Goal: Task Accomplishment & Management: Use online tool/utility

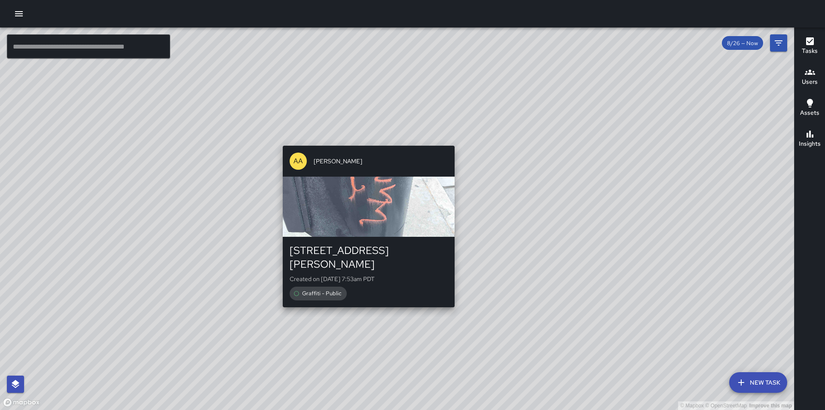
click at [364, 138] on div "© Mapbox © OpenStreetMap Improve this map AA [PERSON_NAME] [STREET_ADDRESS][PER…" at bounding box center [397, 219] width 794 height 383
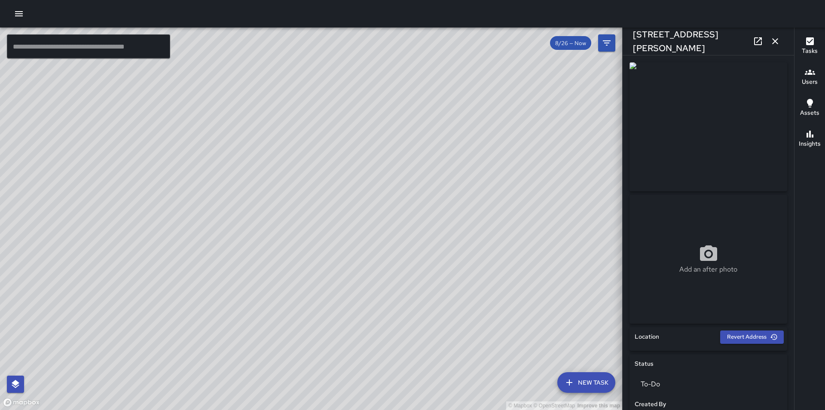
click at [775, 43] on icon "button" at bounding box center [775, 41] width 10 height 10
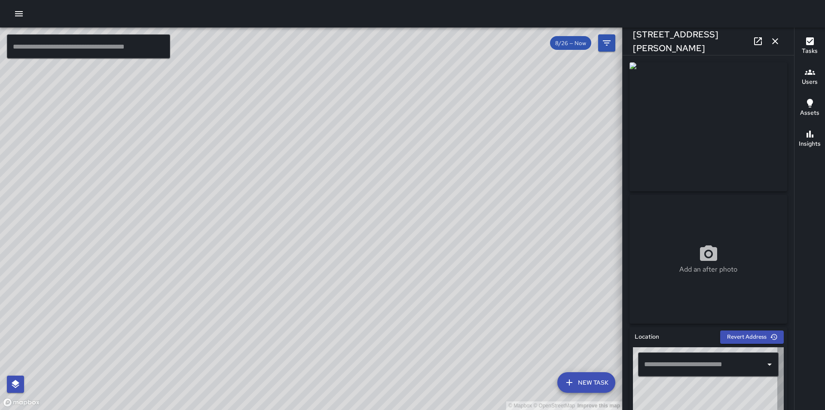
click at [18, 15] on icon "button" at bounding box center [19, 14] width 10 height 10
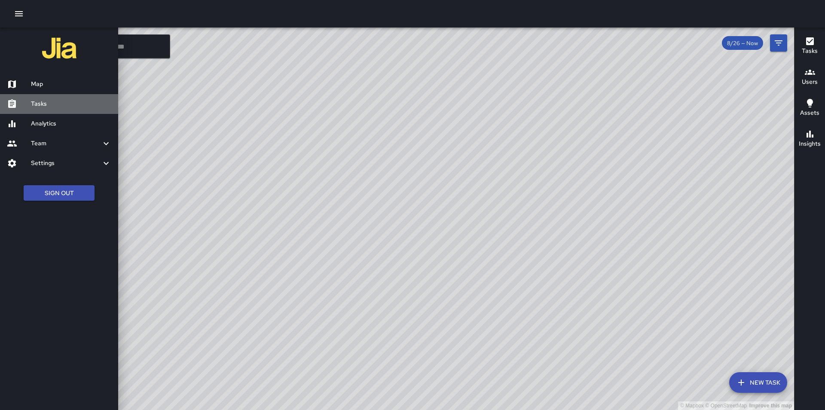
click at [44, 106] on h6 "Tasks" at bounding box center [71, 103] width 80 height 9
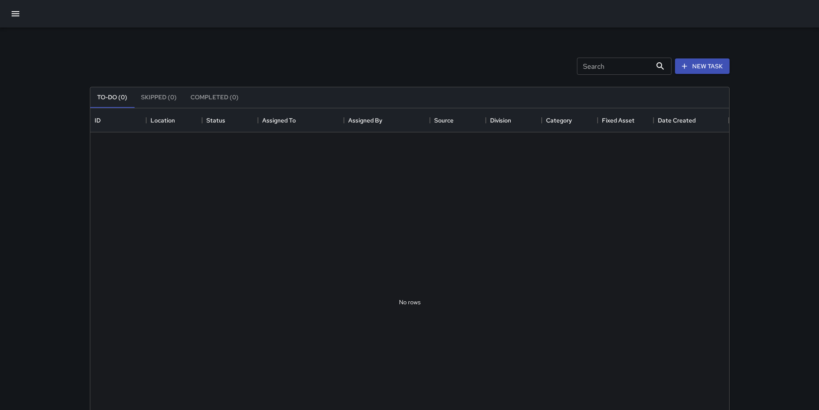
scroll to position [358, 632]
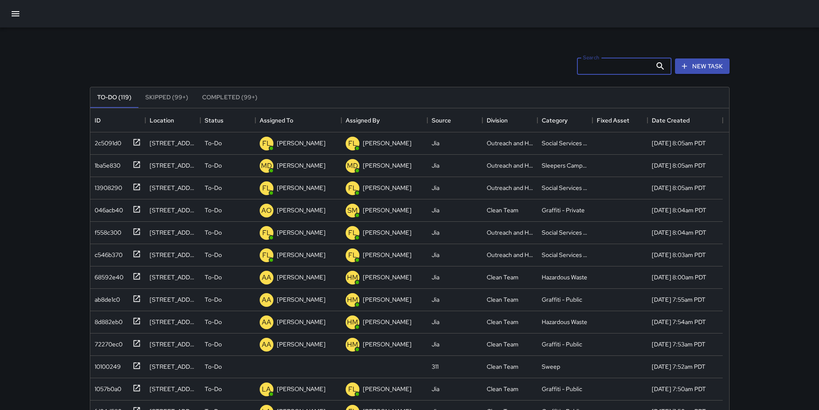
click at [598, 66] on input "Search" at bounding box center [614, 66] width 75 height 17
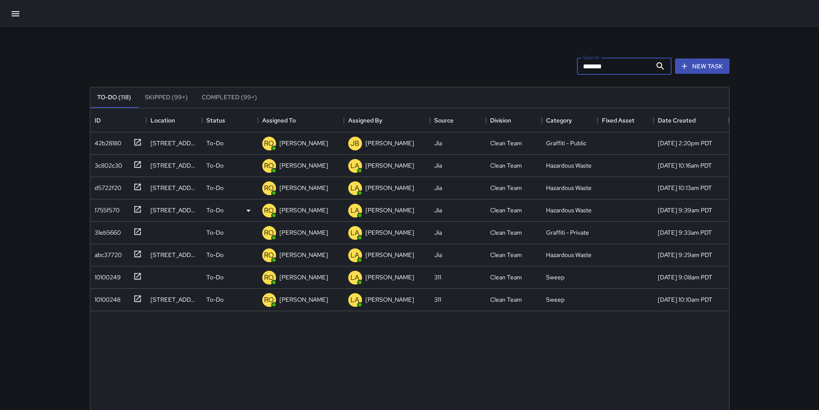
type input "*******"
click at [101, 213] on div "1755f570" at bounding box center [105, 208] width 28 height 12
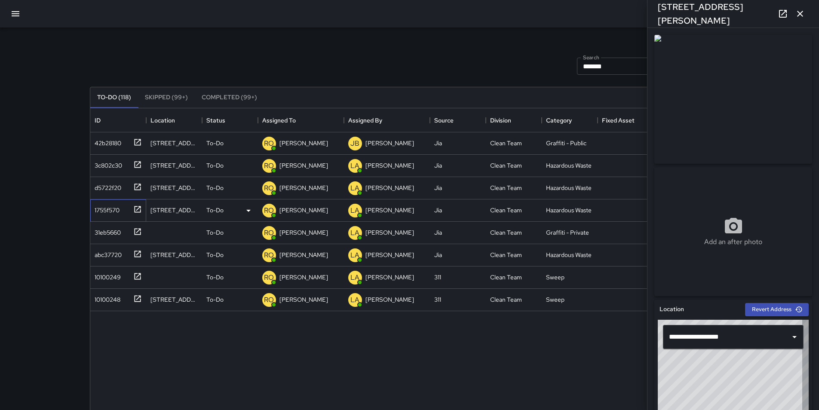
type input "**********"
click at [288, 209] on p "[PERSON_NAME]" at bounding box center [303, 210] width 49 height 9
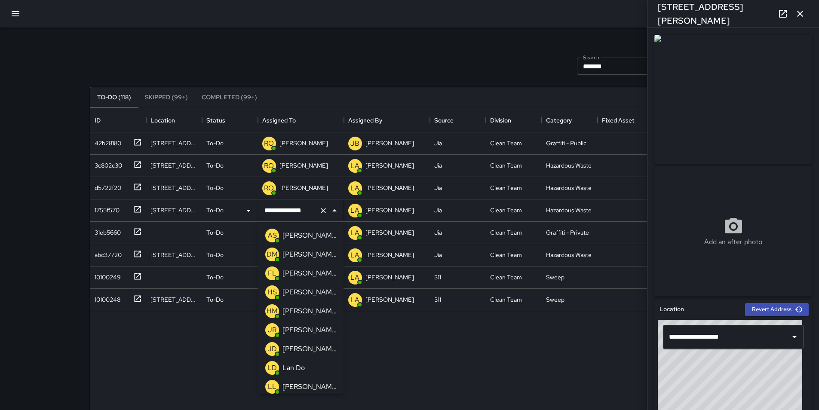
scroll to position [97, 0]
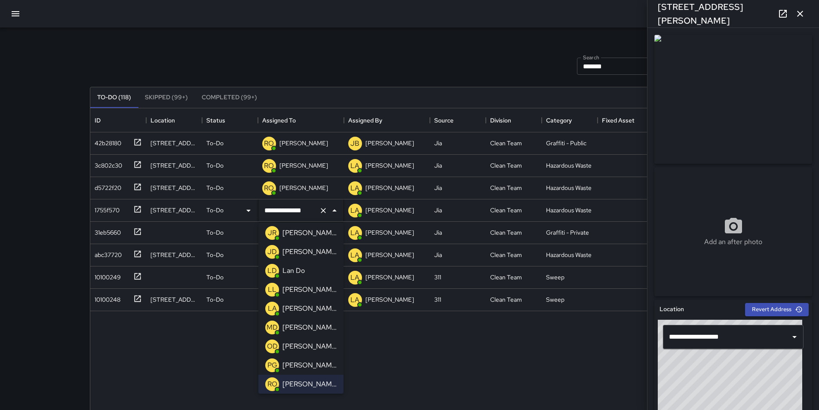
click at [311, 250] on p "[PERSON_NAME]" at bounding box center [309, 252] width 54 height 10
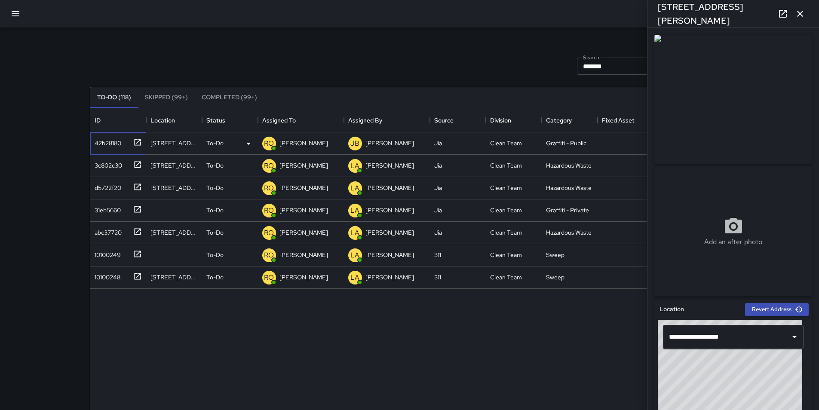
click at [110, 141] on div "42b28180" at bounding box center [106, 141] width 30 height 12
click at [290, 142] on p "[PERSON_NAME]" at bounding box center [303, 143] width 49 height 9
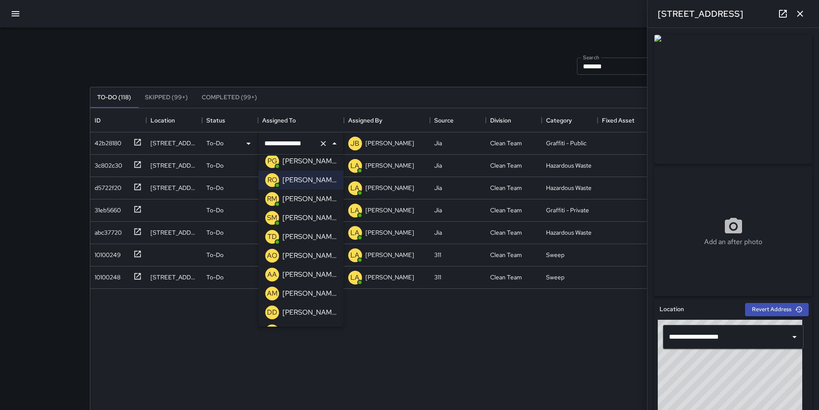
scroll to position [235, 0]
click at [321, 254] on p "[PERSON_NAME]" at bounding box center [309, 255] width 54 height 10
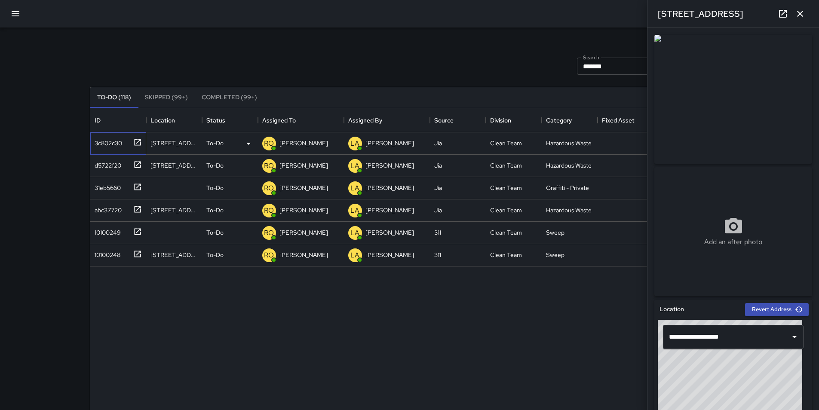
click at [100, 142] on div "3c802c30" at bounding box center [106, 141] width 31 height 12
type input "**********"
click at [312, 146] on p "[PERSON_NAME]" at bounding box center [303, 143] width 49 height 9
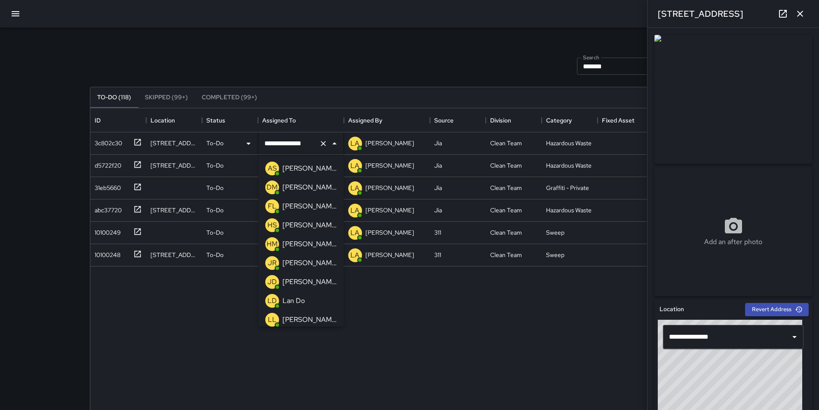
scroll to position [97, 0]
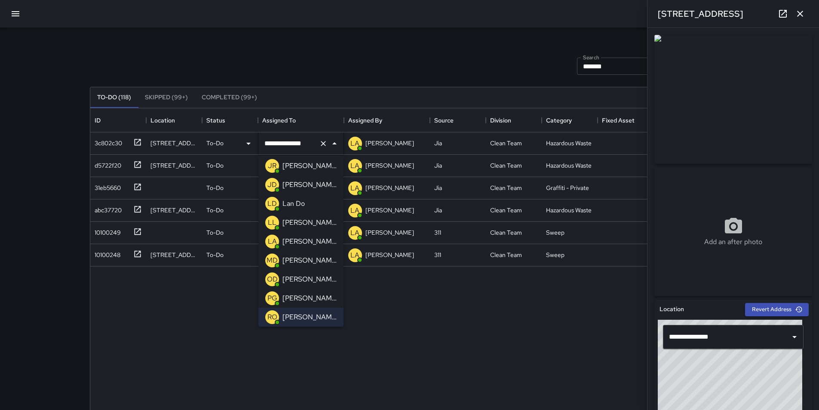
click at [319, 223] on p "[PERSON_NAME]" at bounding box center [309, 222] width 54 height 10
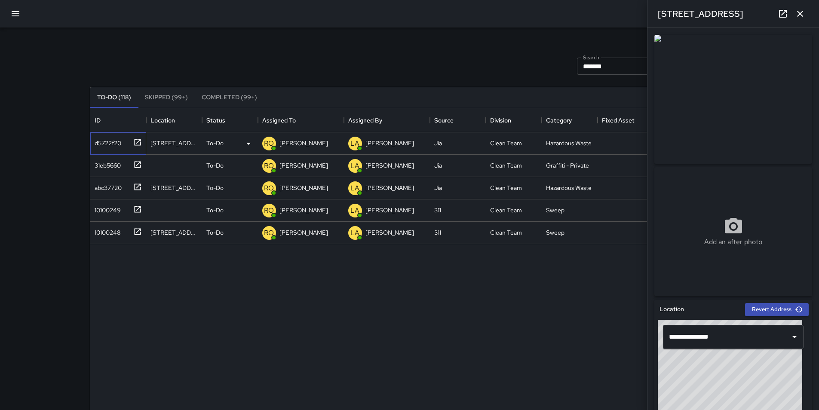
click at [120, 140] on div "d5722f20" at bounding box center [106, 141] width 30 height 12
type input "**********"
click at [300, 141] on p "[PERSON_NAME]" at bounding box center [303, 143] width 49 height 9
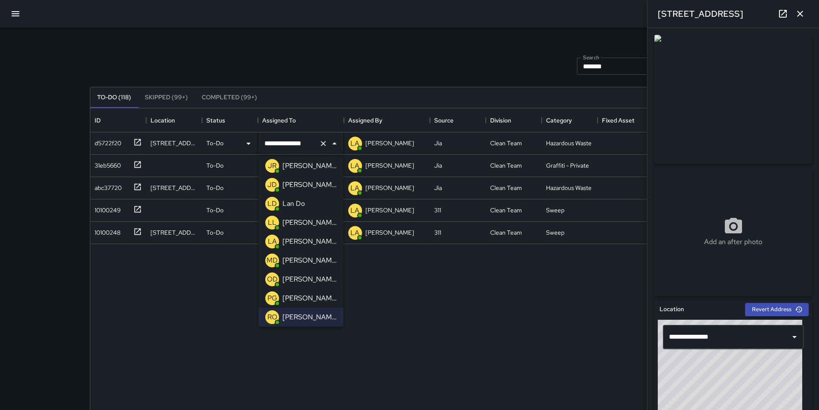
click at [312, 227] on p "[PERSON_NAME]" at bounding box center [309, 222] width 54 height 10
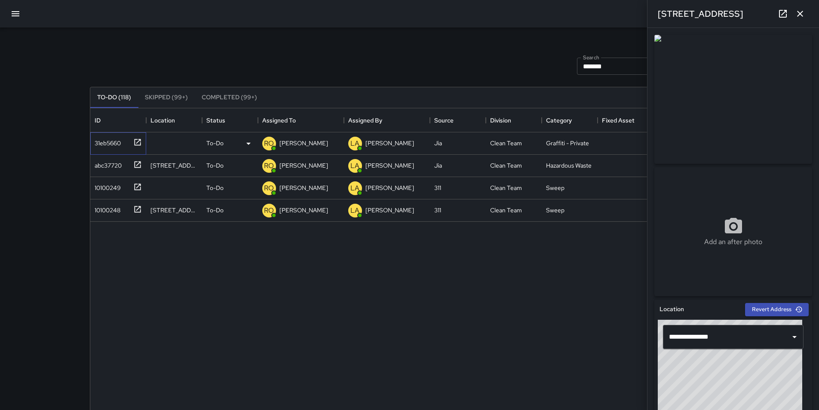
click at [109, 147] on div "31eb5660" at bounding box center [106, 141] width 30 height 12
click at [306, 146] on p "[PERSON_NAME]" at bounding box center [303, 143] width 49 height 9
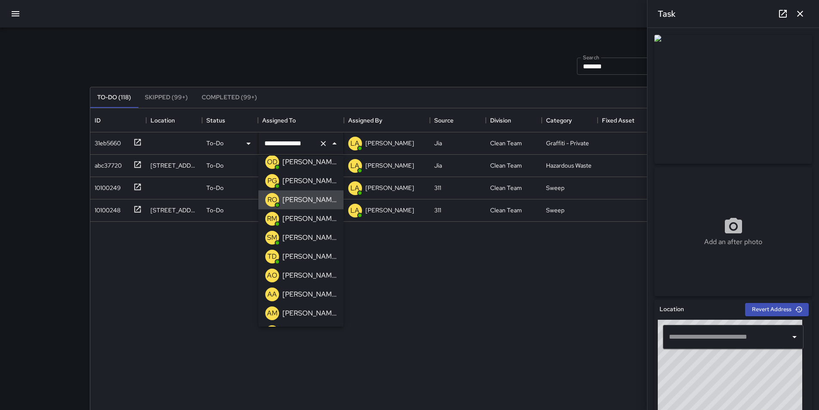
scroll to position [235, 0]
click at [312, 247] on div "AO [PERSON_NAME]" at bounding box center [300, 255] width 75 height 17
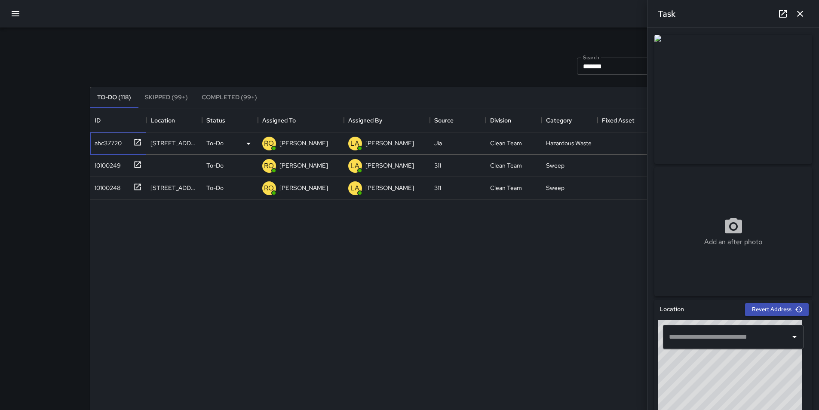
click at [118, 141] on div "abc37720" at bounding box center [106, 141] width 31 height 12
type input "**********"
click at [292, 144] on p "[PERSON_NAME]" at bounding box center [303, 143] width 49 height 9
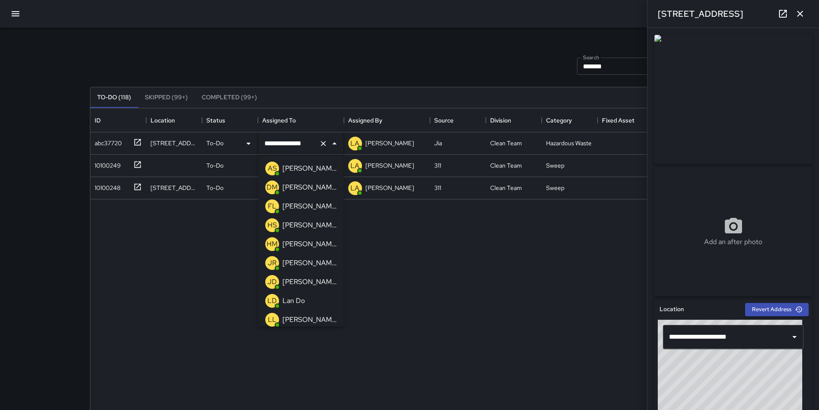
scroll to position [97, 0]
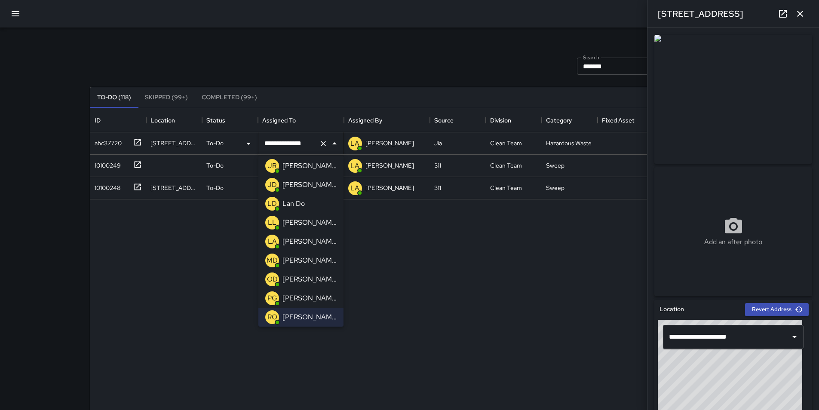
click at [317, 223] on p "[PERSON_NAME]" at bounding box center [309, 222] width 54 height 10
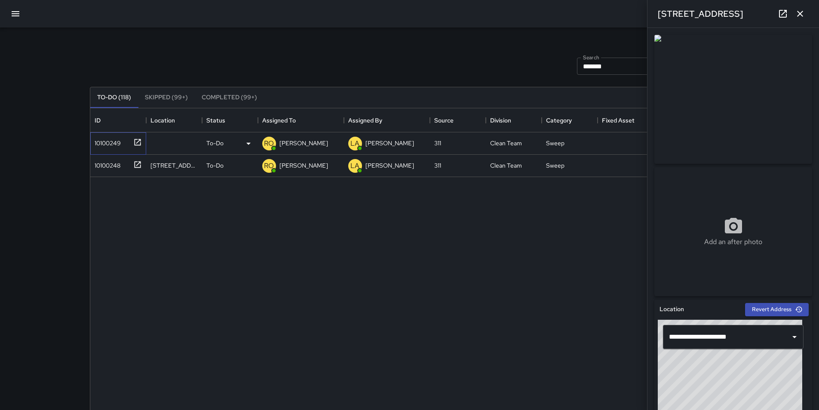
click at [109, 140] on div "10100249" at bounding box center [106, 141] width 30 height 12
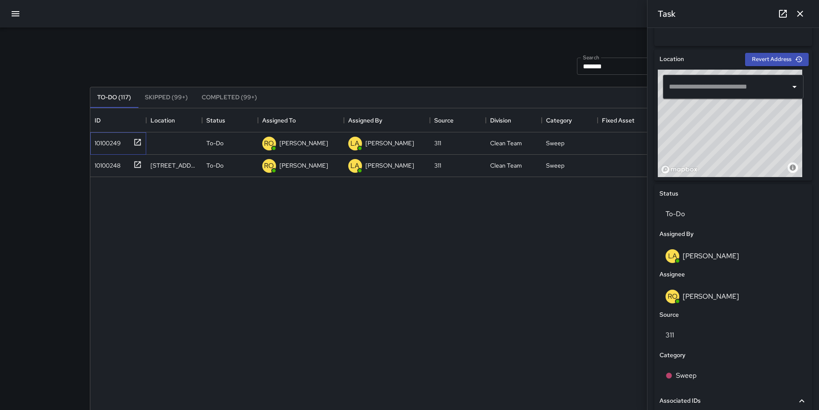
scroll to position [258, 0]
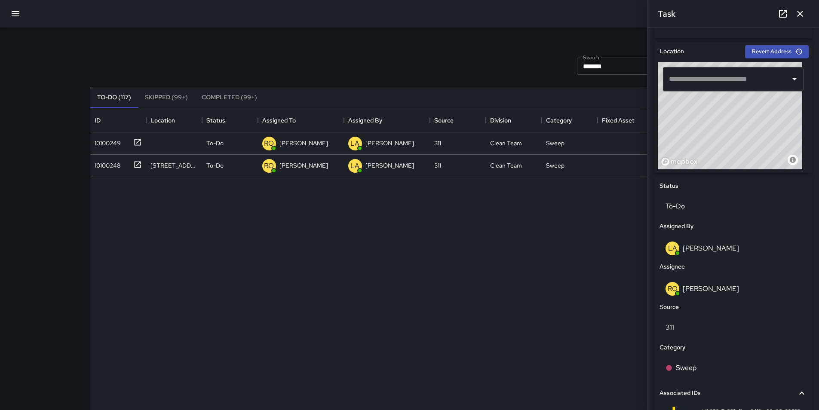
click at [344, 271] on div "10100249 To-Do RO [PERSON_NAME] LA [PERSON_NAME] 311 Clean Team Sweep [DATE] 9:…" at bounding box center [409, 302] width 639 height 340
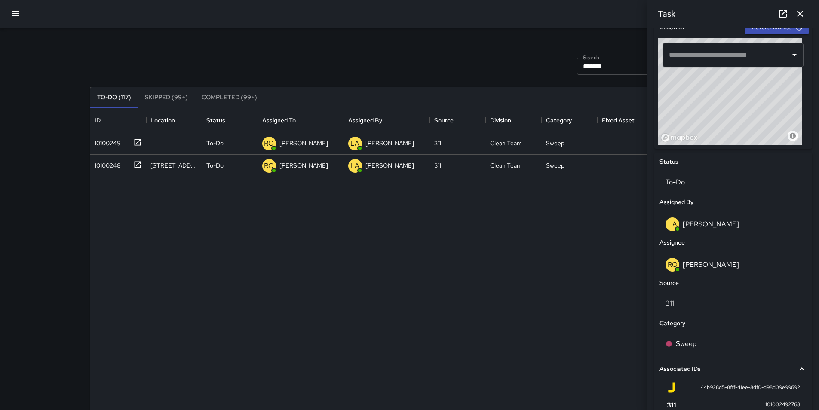
scroll to position [273, 0]
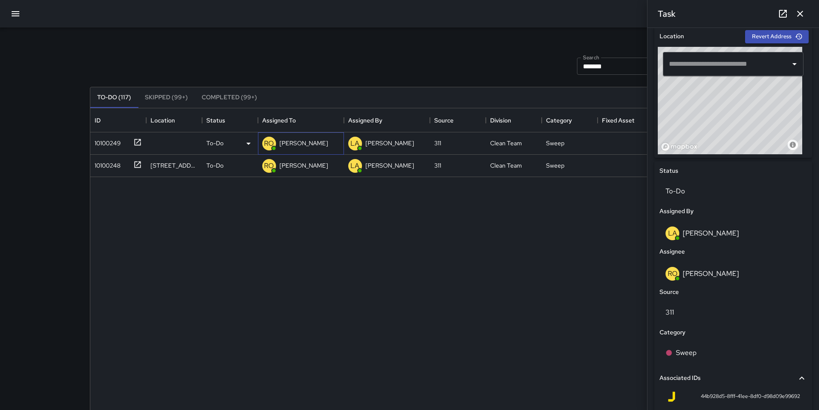
click at [290, 140] on p "[PERSON_NAME]" at bounding box center [303, 143] width 49 height 9
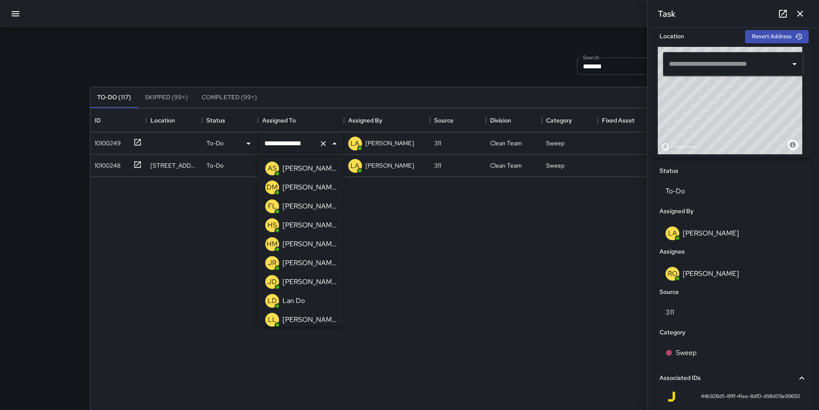
scroll to position [97, 0]
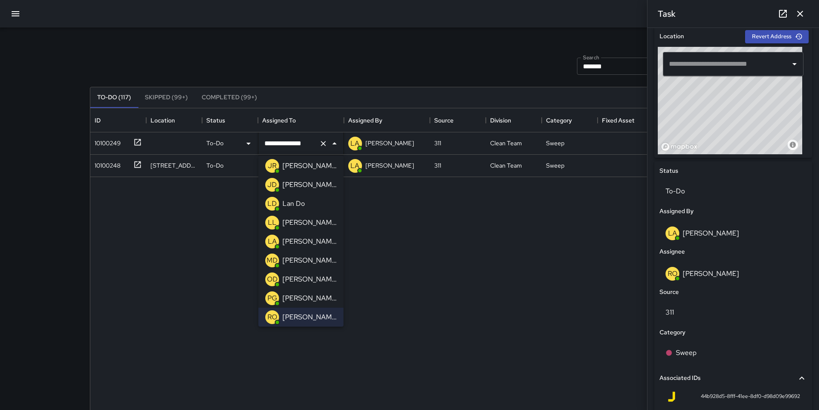
click at [311, 183] on p "[PERSON_NAME]" at bounding box center [309, 185] width 54 height 10
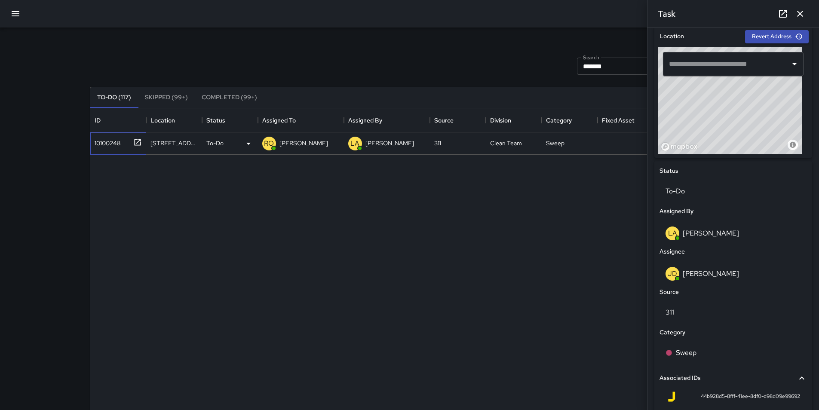
click at [112, 144] on div "10100248" at bounding box center [105, 141] width 29 height 12
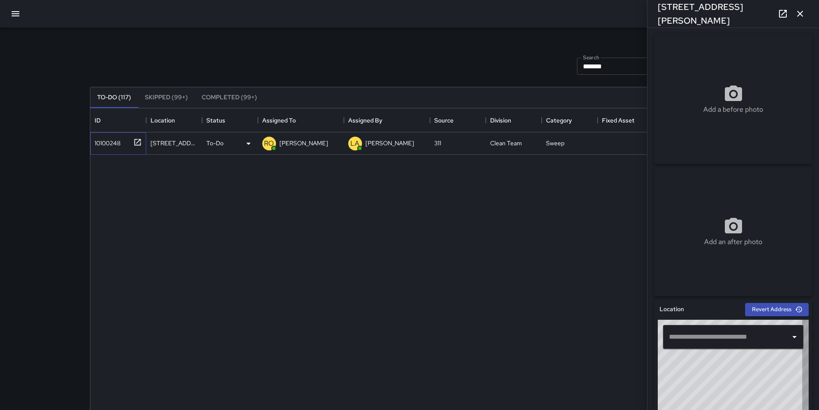
type input "**********"
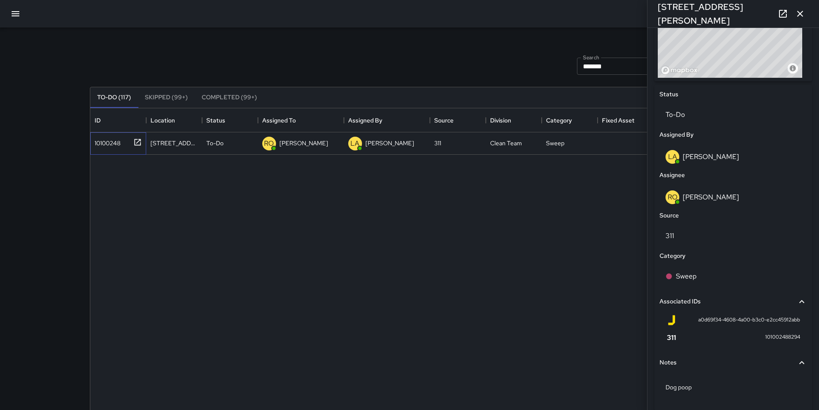
scroll to position [376, 0]
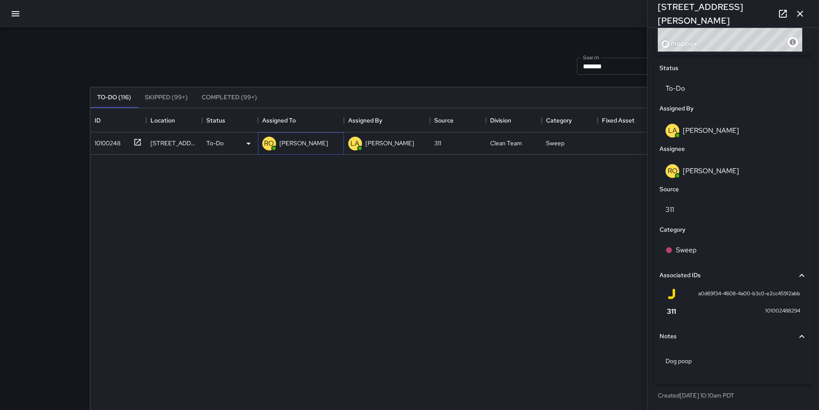
click at [305, 142] on p "[PERSON_NAME]" at bounding box center [303, 143] width 49 height 9
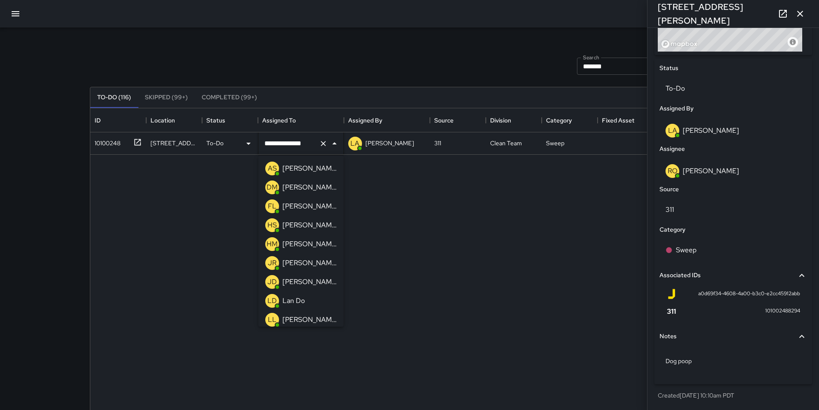
scroll to position [97, 0]
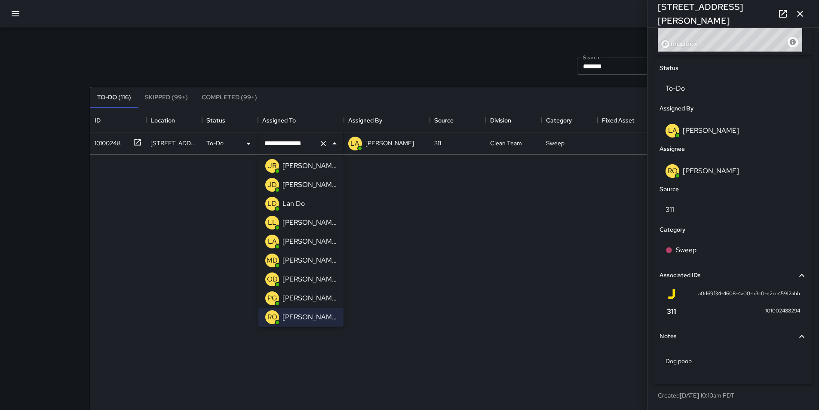
click at [317, 220] on p "[PERSON_NAME]" at bounding box center [309, 222] width 54 height 10
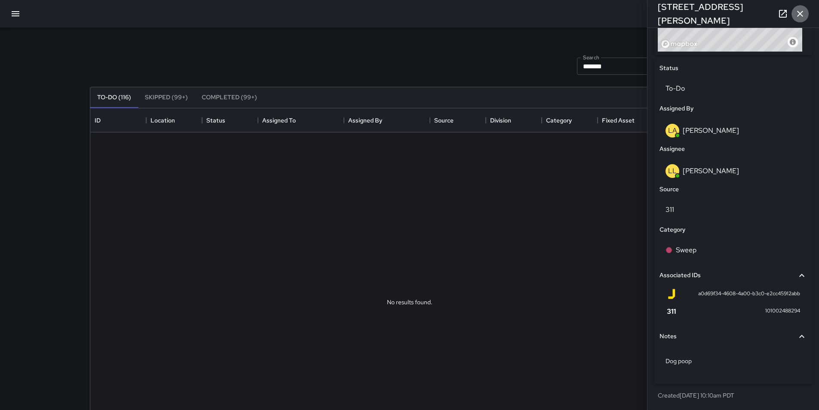
click at [803, 12] on icon "button" at bounding box center [800, 14] width 10 height 10
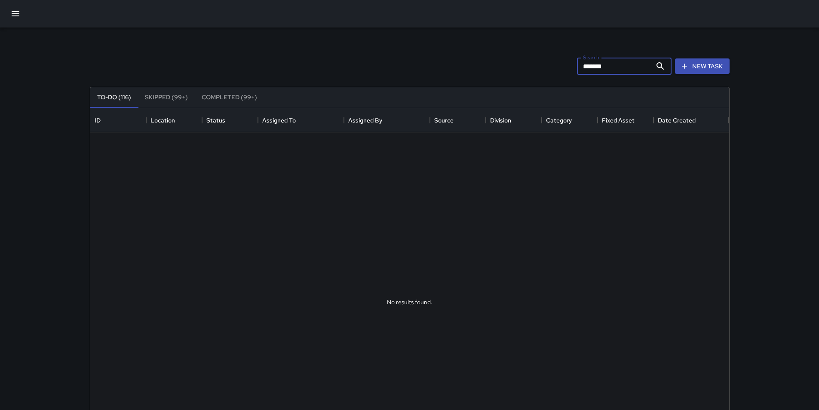
click at [611, 67] on input "*******" at bounding box center [614, 66] width 75 height 17
type input "*"
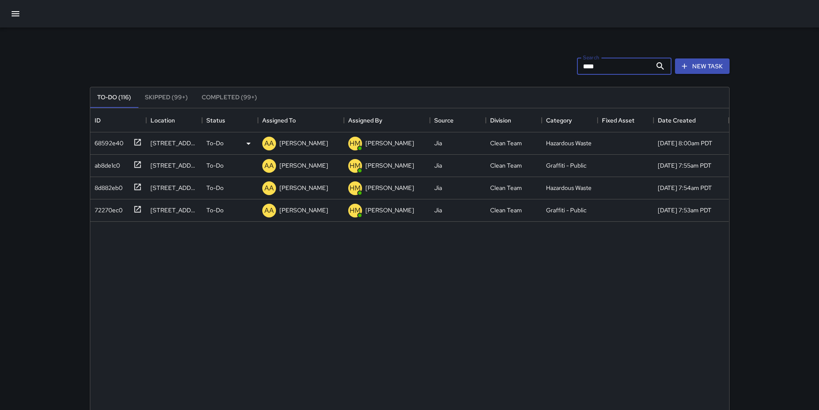
type input "****"
click at [119, 141] on div "68592e40" at bounding box center [107, 141] width 32 height 12
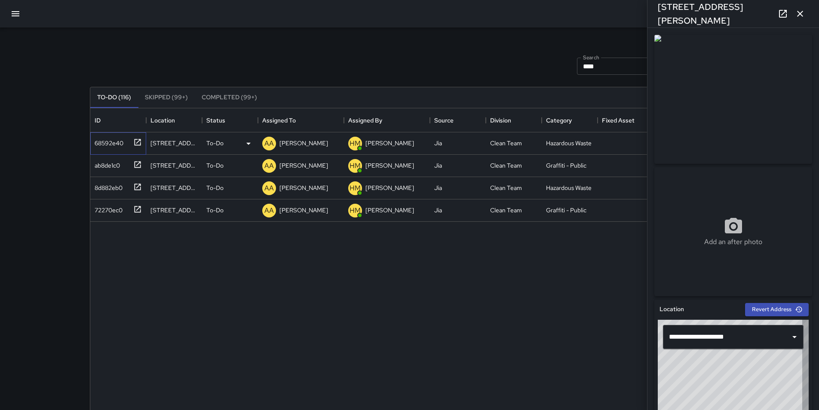
type input "**********"
click at [291, 144] on p "[PERSON_NAME]" at bounding box center [303, 143] width 49 height 9
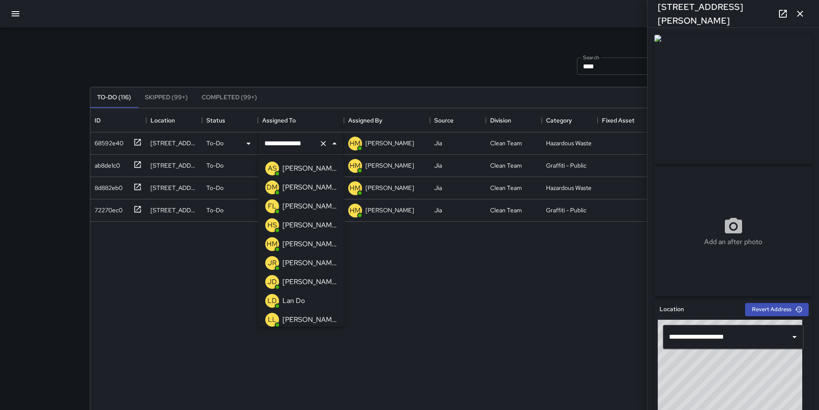
scroll to position [192, 0]
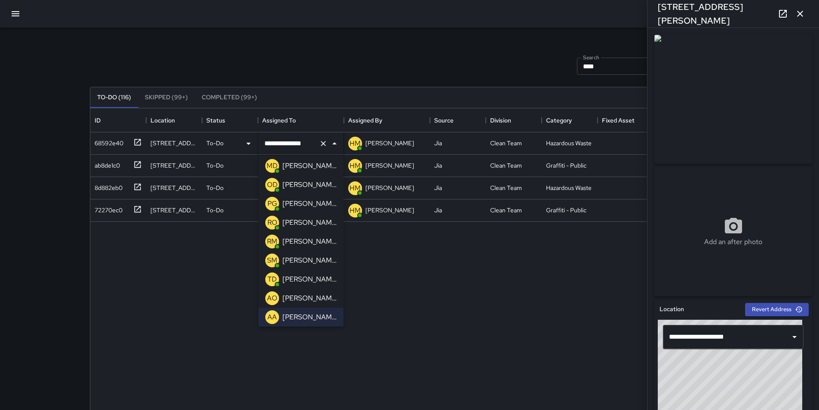
click at [327, 226] on p "[PERSON_NAME]" at bounding box center [309, 222] width 54 height 10
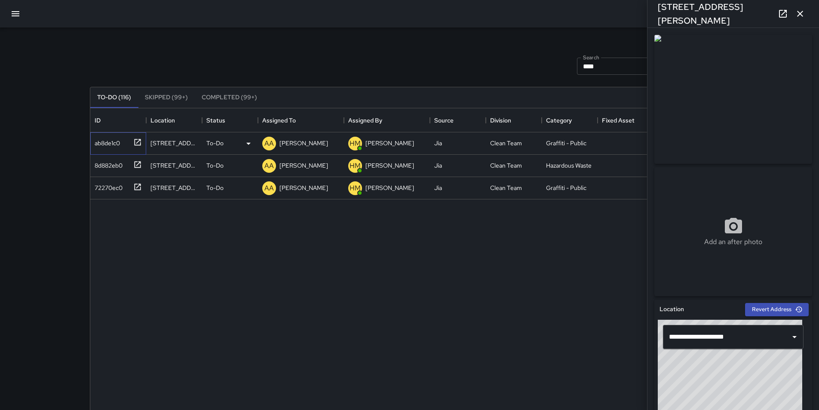
click at [114, 141] on div "ab8de1c0" at bounding box center [105, 141] width 29 height 12
type input "**********"
click at [310, 146] on p "[PERSON_NAME]" at bounding box center [303, 143] width 49 height 9
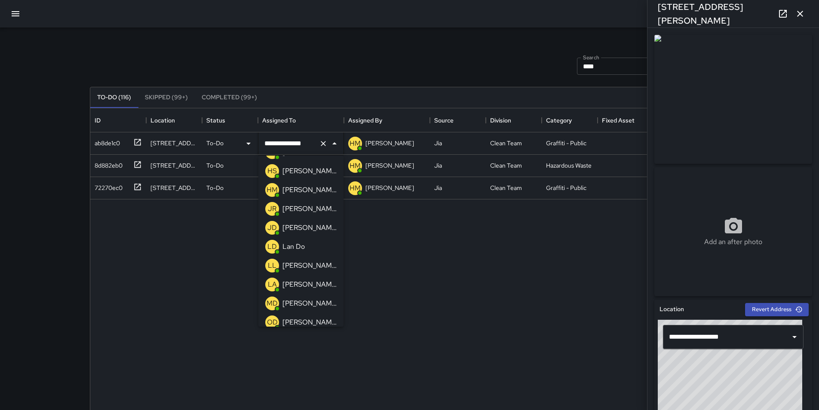
scroll to position [37, 0]
click at [321, 226] on p "[PERSON_NAME]" at bounding box center [309, 226] width 54 height 10
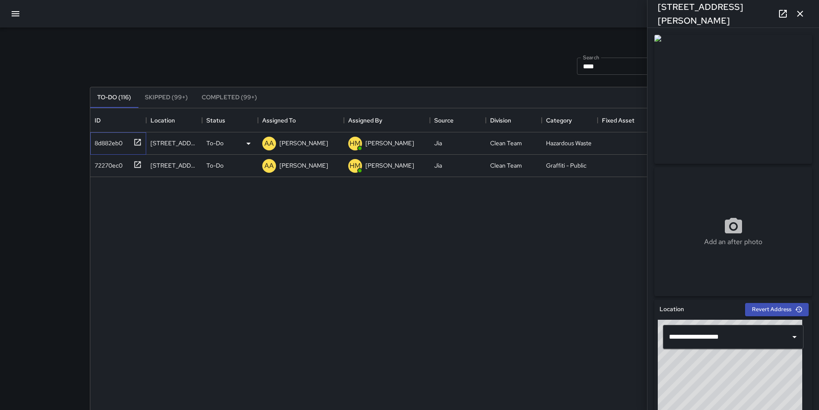
click at [116, 140] on div "8d882eb0" at bounding box center [106, 141] width 31 height 12
type input "**********"
click at [306, 140] on p "[PERSON_NAME]" at bounding box center [303, 143] width 49 height 9
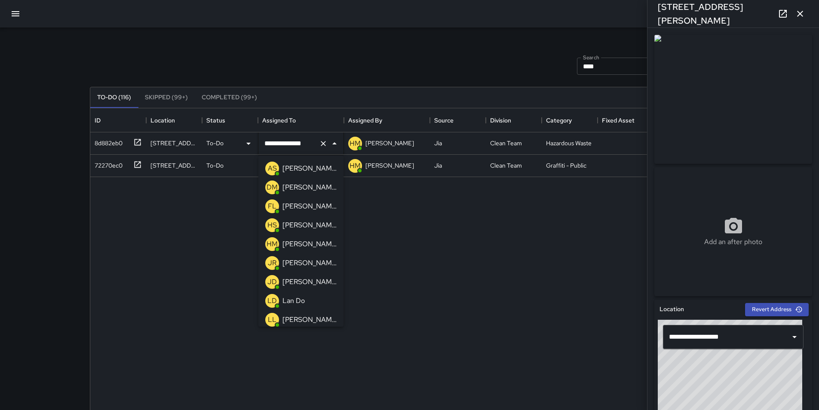
scroll to position [192, 0]
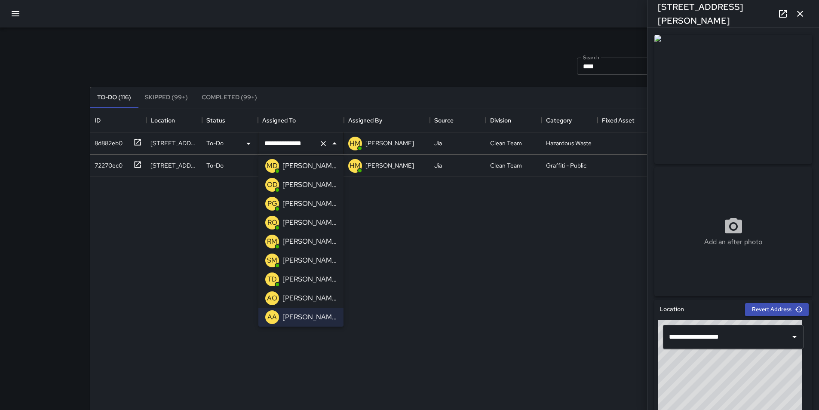
click at [301, 226] on p "[PERSON_NAME]" at bounding box center [309, 222] width 54 height 10
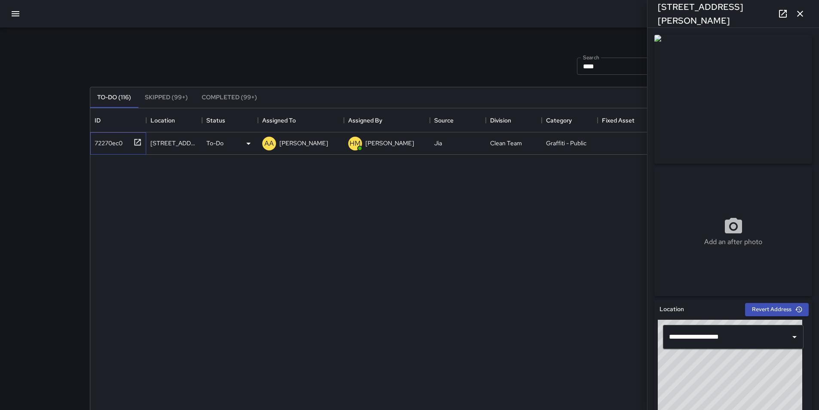
click at [109, 143] on div "72270ec0" at bounding box center [106, 141] width 31 height 12
type input "**********"
click at [305, 143] on p "[PERSON_NAME]" at bounding box center [303, 143] width 49 height 9
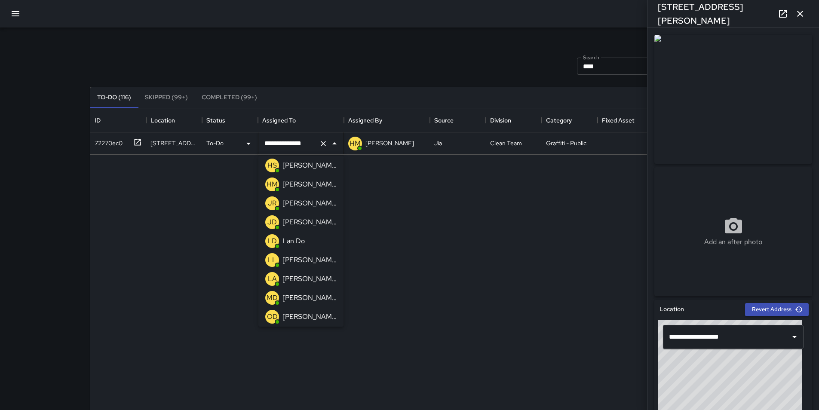
scroll to position [54, 0]
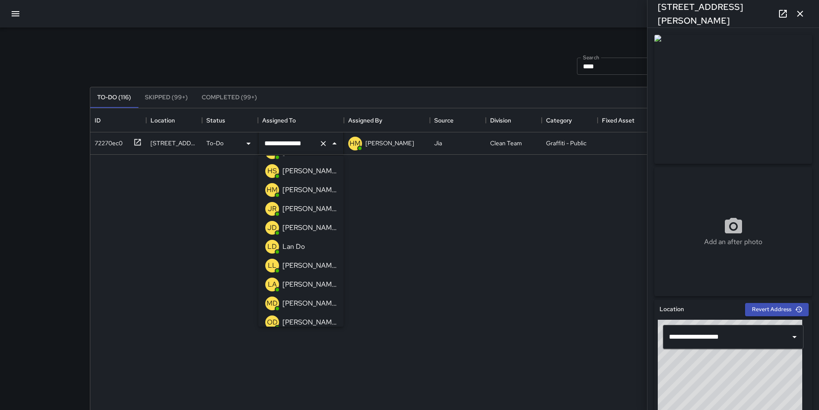
click at [317, 207] on p "[PERSON_NAME]" at bounding box center [309, 209] width 54 height 10
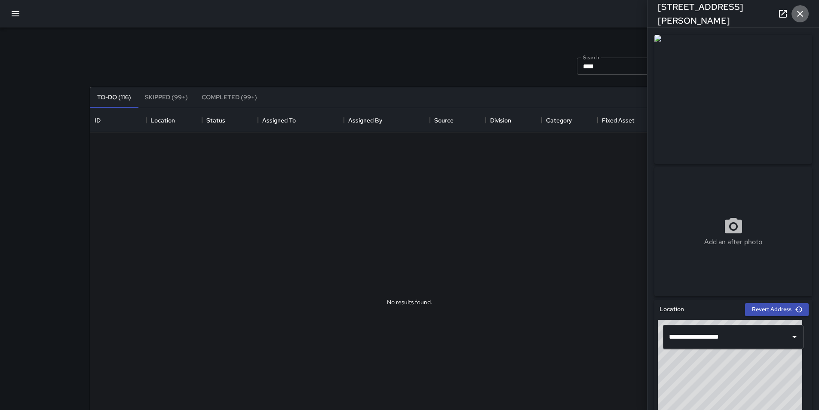
click at [802, 12] on icon "button" at bounding box center [800, 14] width 6 height 6
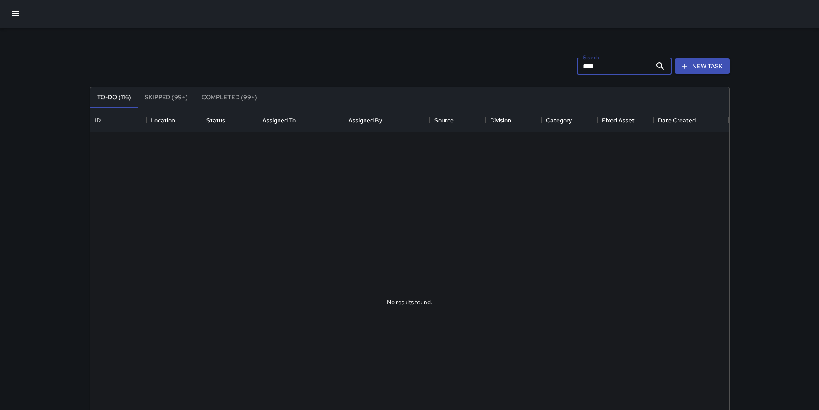
click at [619, 66] on input "****" at bounding box center [614, 66] width 75 height 17
type input "*"
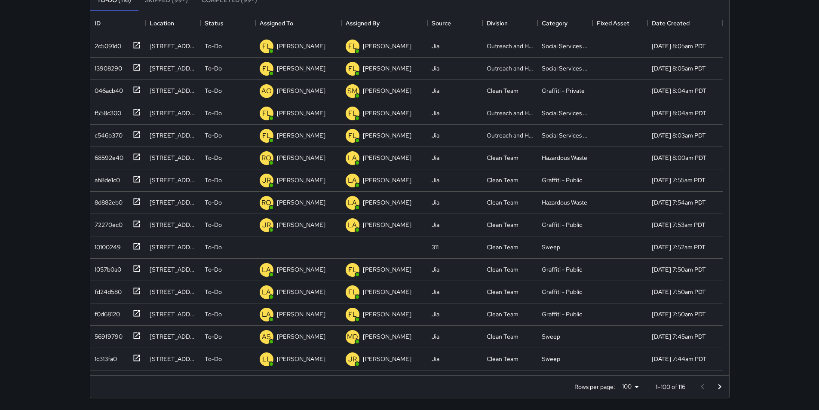
scroll to position [98, 0]
click at [110, 243] on div "10100249" at bounding box center [106, 245] width 30 height 12
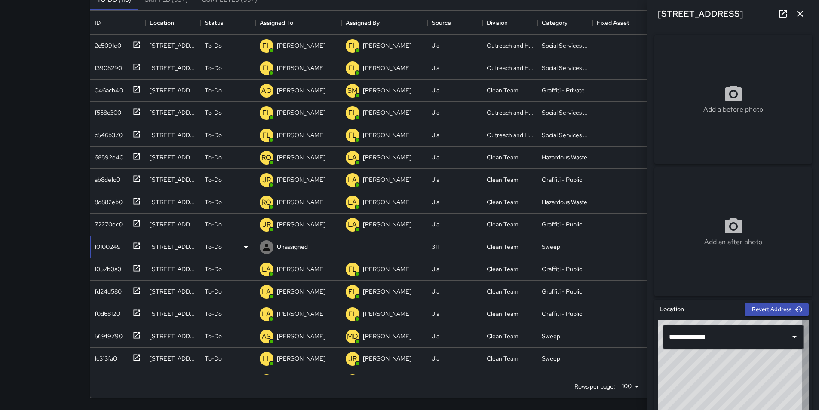
type input "**********"
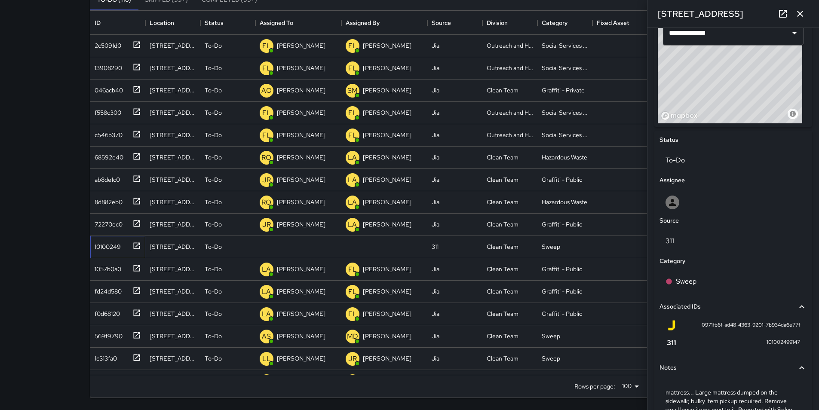
scroll to position [361, 0]
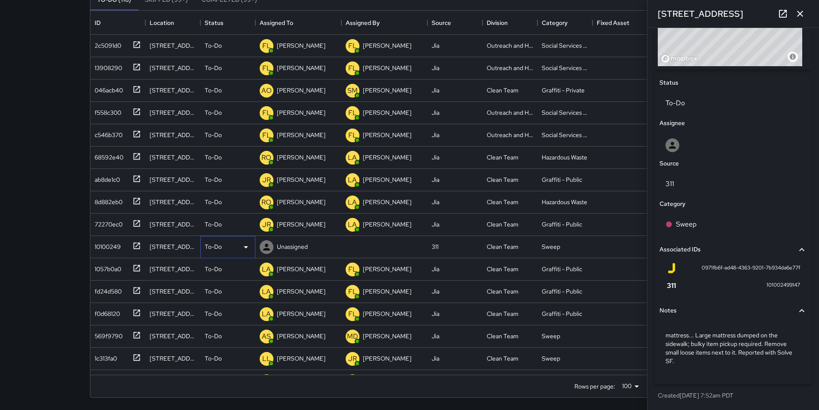
click at [244, 245] on icon at bounding box center [246, 247] width 10 height 10
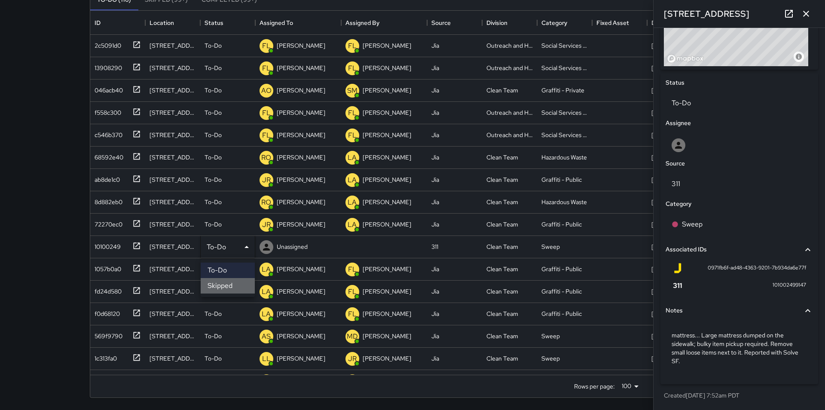
click at [233, 282] on li "Skipped" at bounding box center [228, 285] width 54 height 15
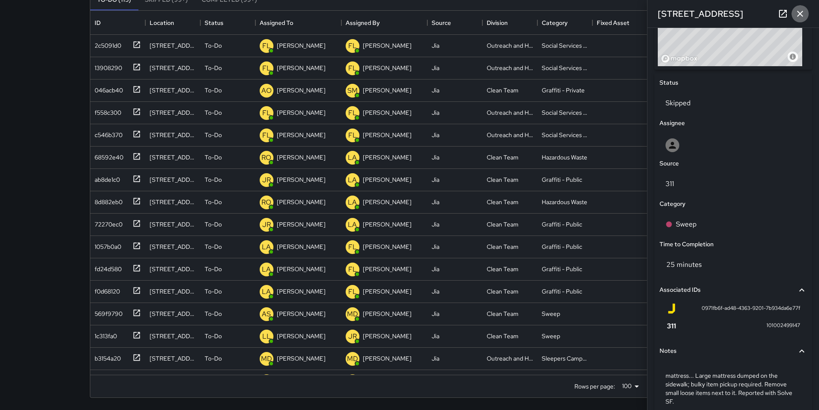
click at [801, 10] on icon "button" at bounding box center [800, 14] width 10 height 10
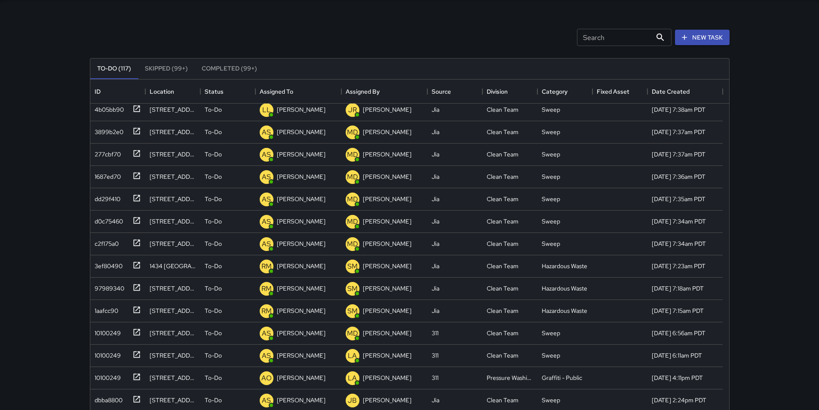
scroll to position [452, 0]
click at [637, 43] on input "Search" at bounding box center [614, 37] width 75 height 17
type input "*"
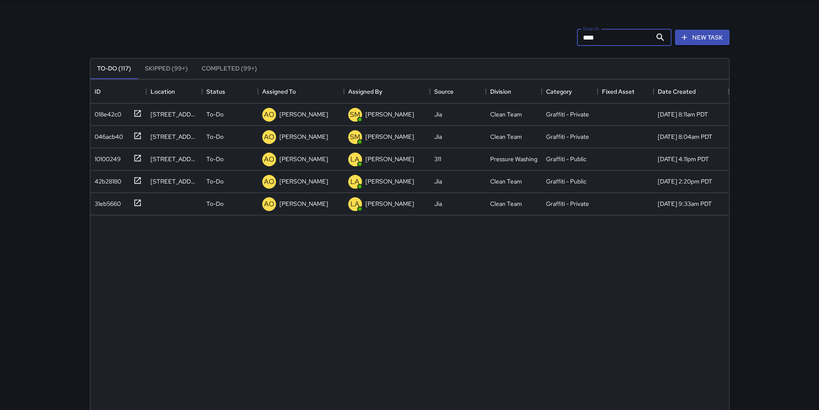
scroll to position [0, 0]
type input "*******"
click at [109, 207] on div "31eb5660" at bounding box center [106, 202] width 30 height 12
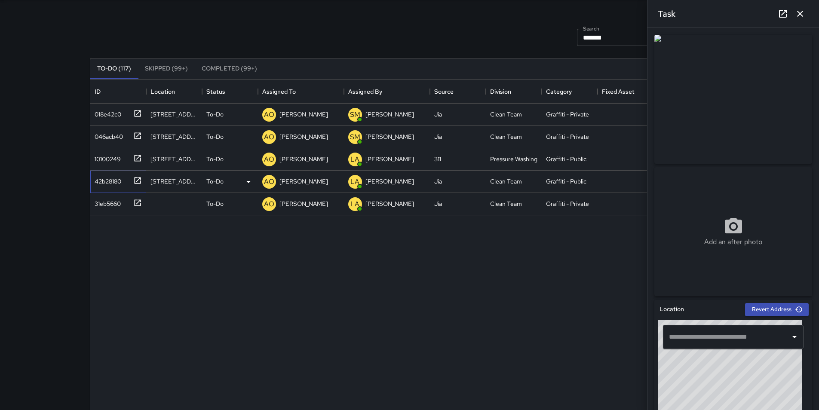
click at [109, 181] on div "42b28180" at bounding box center [106, 180] width 30 height 12
type input "**********"
click at [114, 162] on div "10100249" at bounding box center [106, 157] width 30 height 12
click at [113, 136] on div "046acb40" at bounding box center [107, 135] width 32 height 12
drag, startPoint x: 112, startPoint y: 120, endPoint x: 98, endPoint y: 119, distance: 13.3
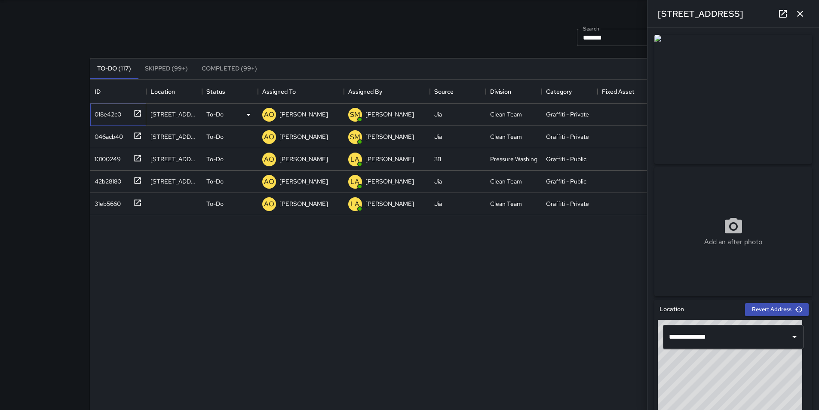
click at [98, 119] on div "018e42c0" at bounding box center [116, 113] width 51 height 14
type input "**********"
click at [105, 116] on div "018e42c0" at bounding box center [106, 113] width 30 height 12
click at [607, 36] on input "*******" at bounding box center [614, 37] width 75 height 17
type input "*"
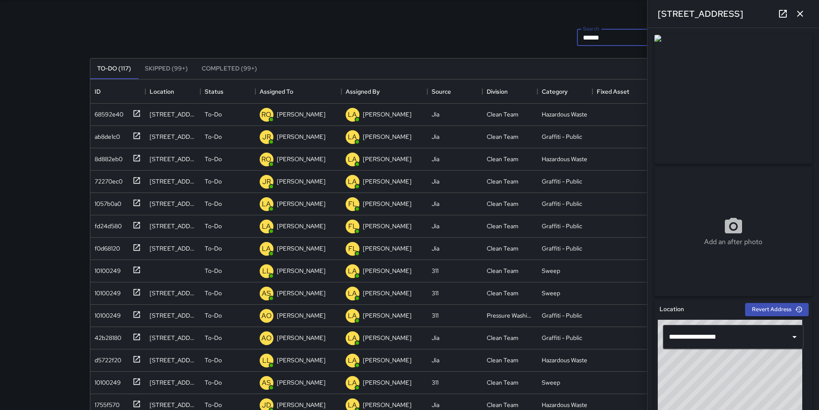
type input "*****"
click at [802, 9] on icon "button" at bounding box center [800, 14] width 10 height 10
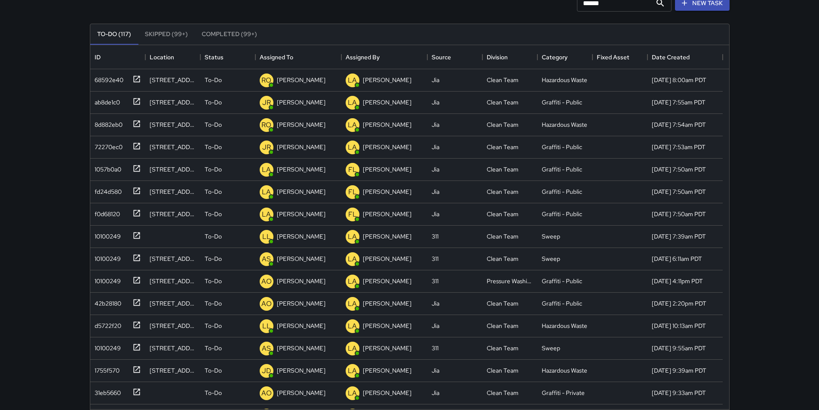
scroll to position [98, 0]
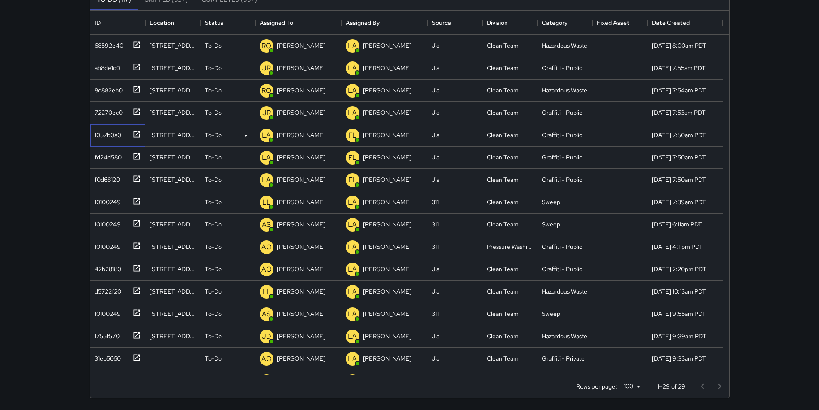
click at [112, 131] on div "1057b0a0" at bounding box center [106, 133] width 30 height 12
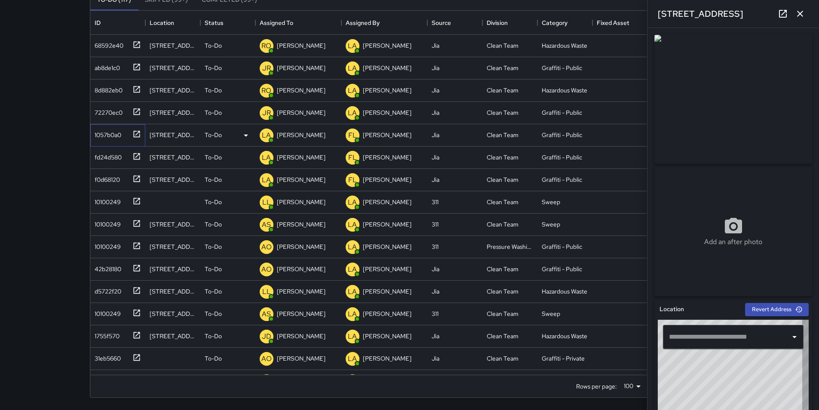
type input "**********"
click at [297, 136] on p "[PERSON_NAME]" at bounding box center [301, 135] width 49 height 9
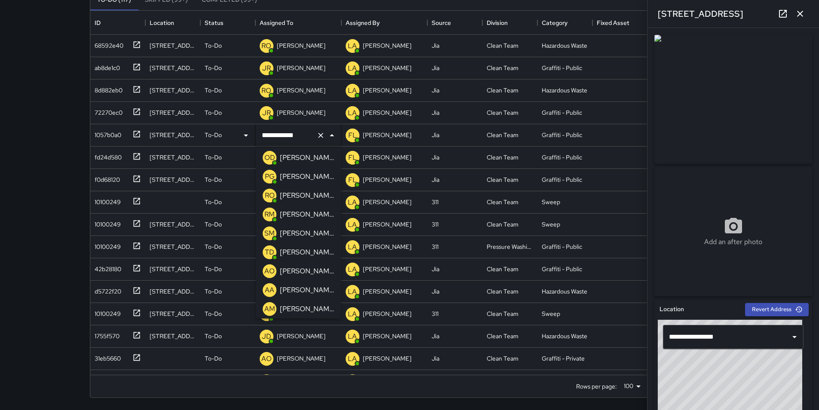
scroll to position [228, 0]
click at [310, 254] on p "[PERSON_NAME]" at bounding box center [307, 254] width 54 height 10
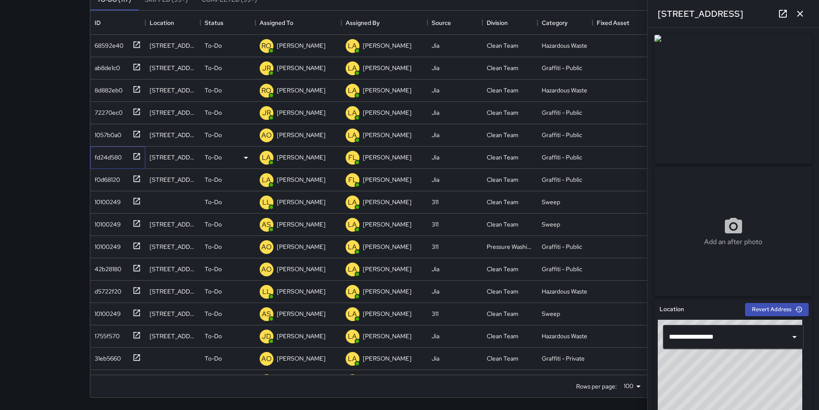
click at [105, 153] on div "fd24d580" at bounding box center [106, 156] width 31 height 12
type input "**********"
click at [286, 136] on p "[PERSON_NAME]" at bounding box center [301, 135] width 49 height 9
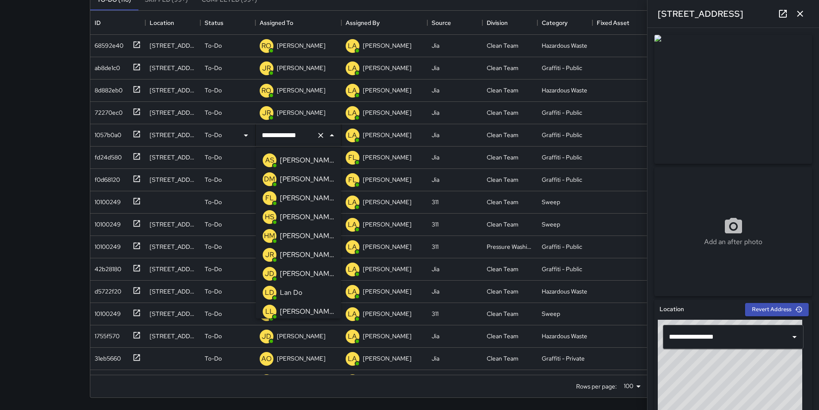
scroll to position [173, 0]
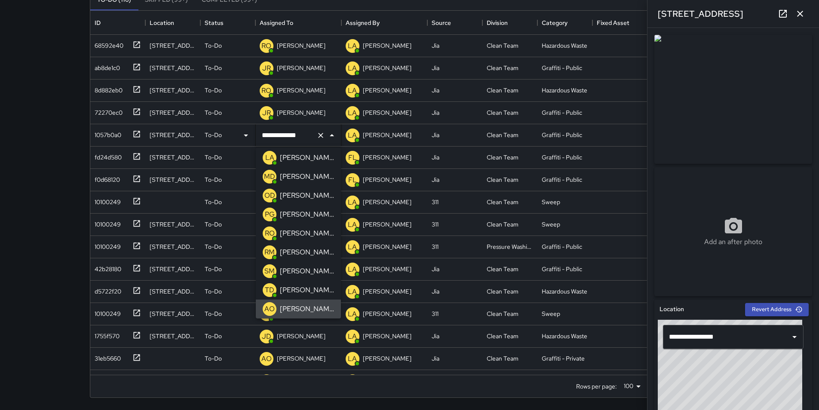
click at [319, 307] on p "[PERSON_NAME]" at bounding box center [307, 309] width 54 height 10
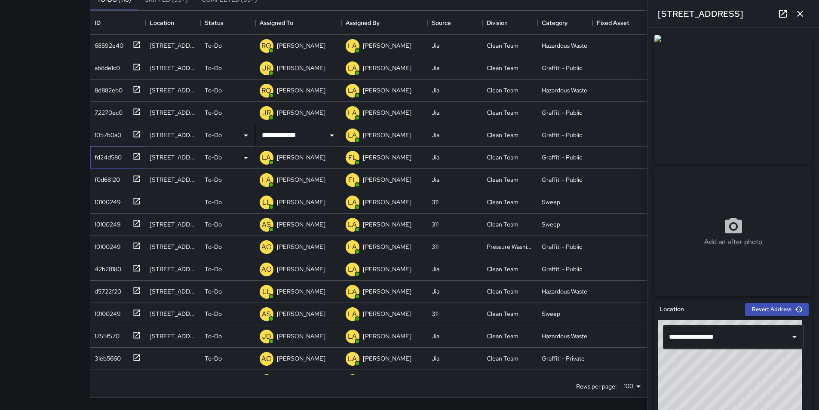
click at [106, 159] on div "fd24d580" at bounding box center [106, 156] width 31 height 12
click at [288, 155] on p "[PERSON_NAME]" at bounding box center [301, 157] width 49 height 9
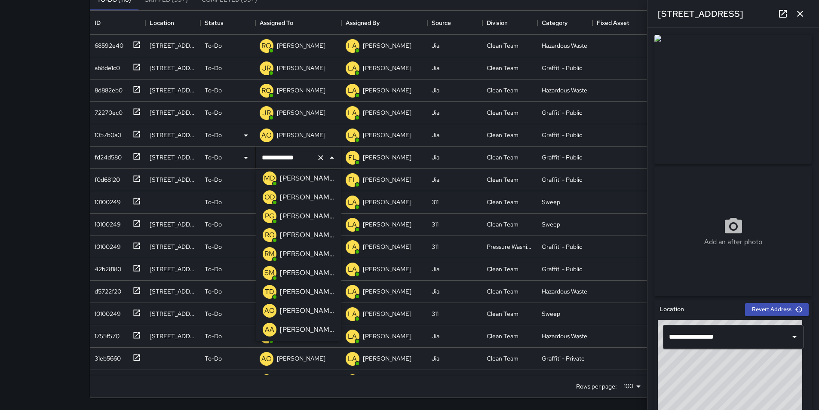
scroll to position [211, 0]
click at [312, 297] on p "[PERSON_NAME]" at bounding box center [307, 293] width 54 height 10
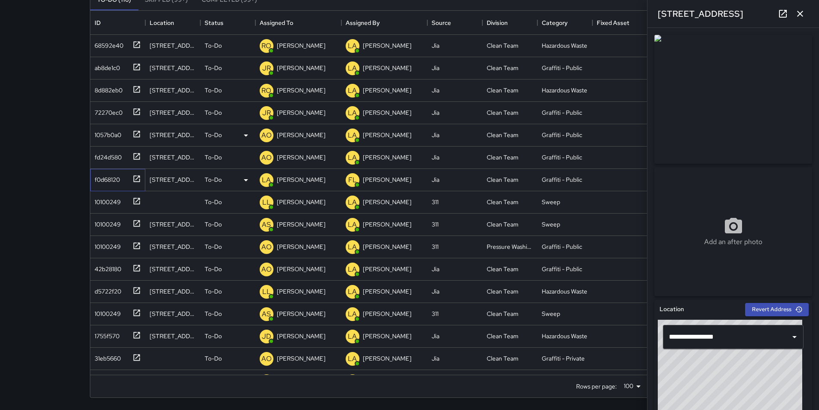
click at [116, 183] on div "f0d68120" at bounding box center [105, 178] width 29 height 12
click at [295, 181] on p "[PERSON_NAME]" at bounding box center [301, 179] width 49 height 9
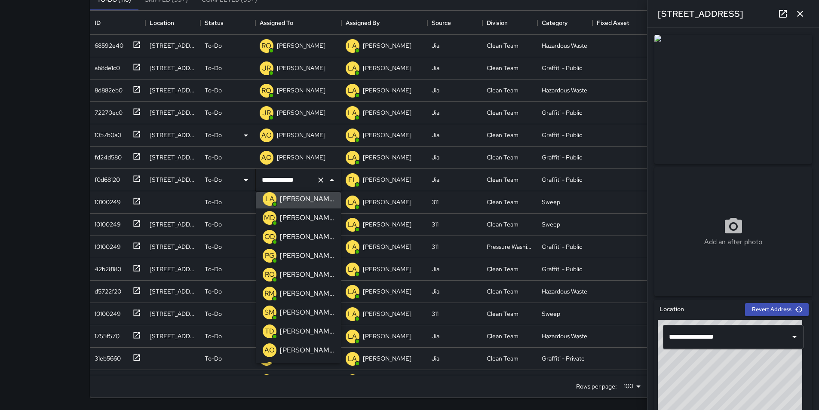
scroll to position [193, 0]
click at [314, 332] on p "[PERSON_NAME]" at bounding box center [307, 333] width 54 height 10
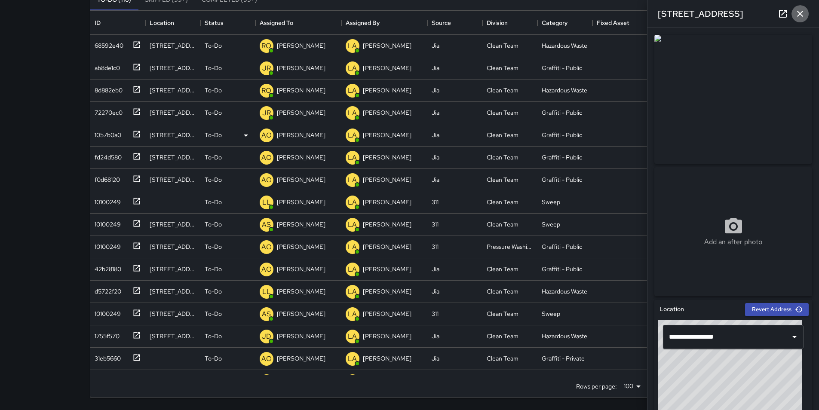
click at [799, 14] on icon "button" at bounding box center [800, 14] width 10 height 10
